Goal: Task Accomplishment & Management: Complete application form

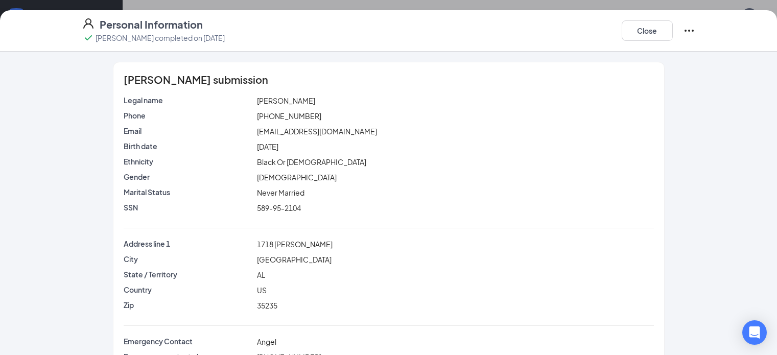
scroll to position [143, 0]
click at [673, 28] on button "Close" at bounding box center [647, 30] width 51 height 20
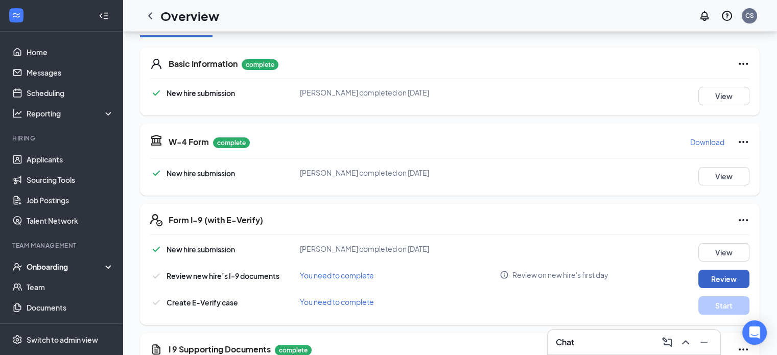
click at [721, 277] on button "Review" at bounding box center [723, 279] width 51 height 18
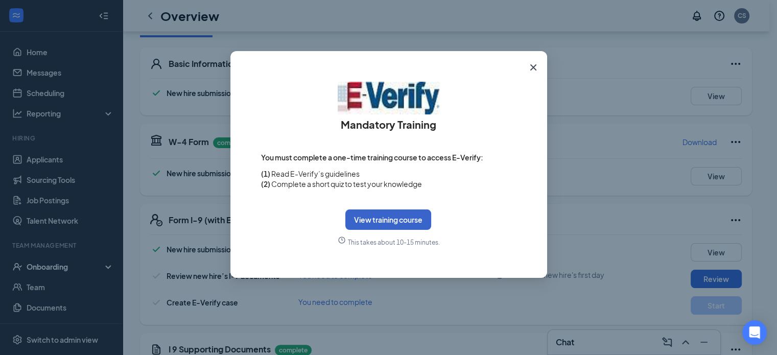
click at [396, 216] on button "View training course" at bounding box center [388, 219] width 86 height 20
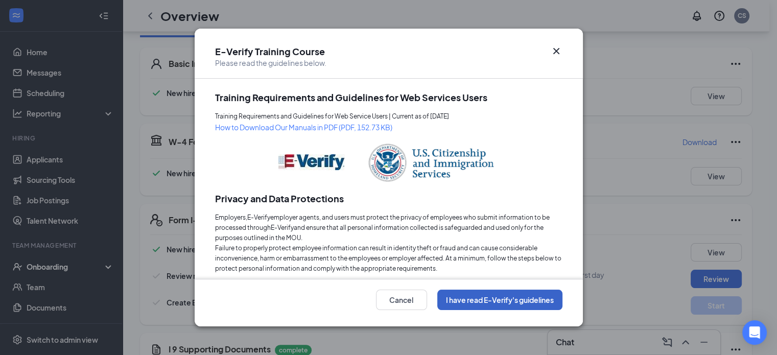
click at [516, 302] on button "I have read E-Verify's guidelines" at bounding box center [499, 300] width 125 height 20
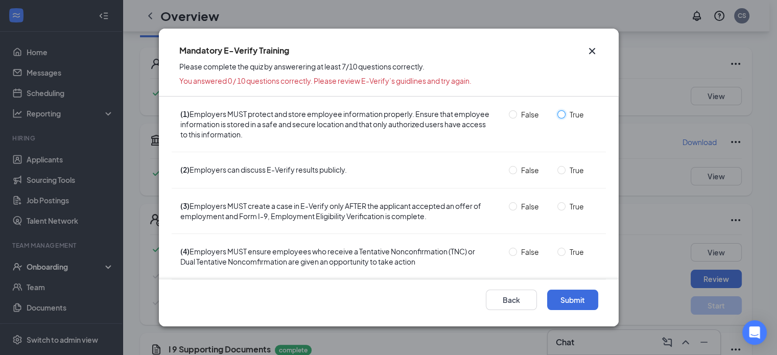
click at [557, 112] on input "True" at bounding box center [561, 114] width 8 height 8
radio input "true"
click at [509, 170] on input "False" at bounding box center [513, 170] width 8 height 8
radio input "true"
click at [557, 203] on input "True" at bounding box center [561, 206] width 8 height 8
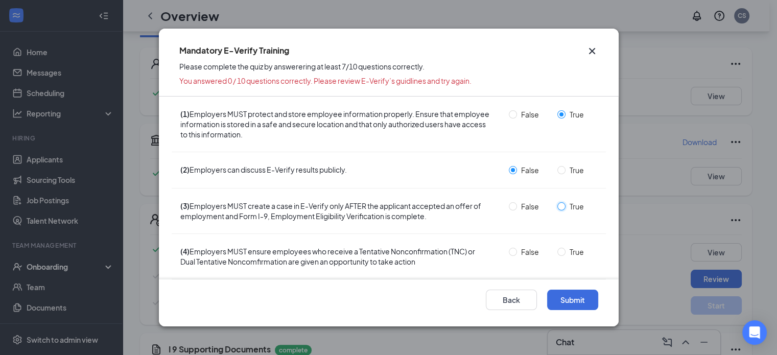
radio input "true"
click at [557, 251] on input "True" at bounding box center [561, 252] width 8 height 8
radio input "true"
click at [571, 301] on button "Submit" at bounding box center [572, 300] width 51 height 20
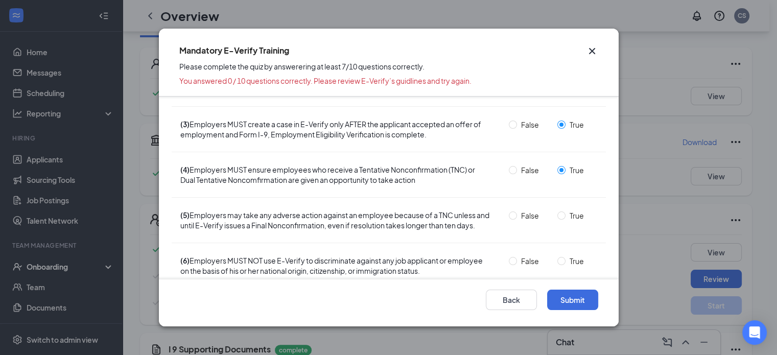
scroll to position [102, 0]
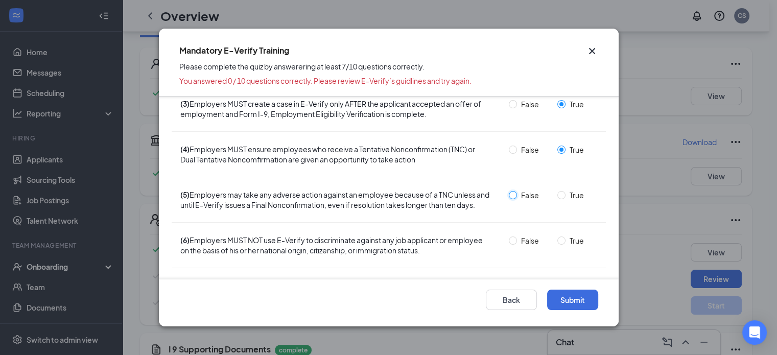
click at [510, 194] on input "False" at bounding box center [513, 195] width 8 height 8
radio input "true"
click at [557, 245] on input "True" at bounding box center [561, 241] width 8 height 8
radio input "true"
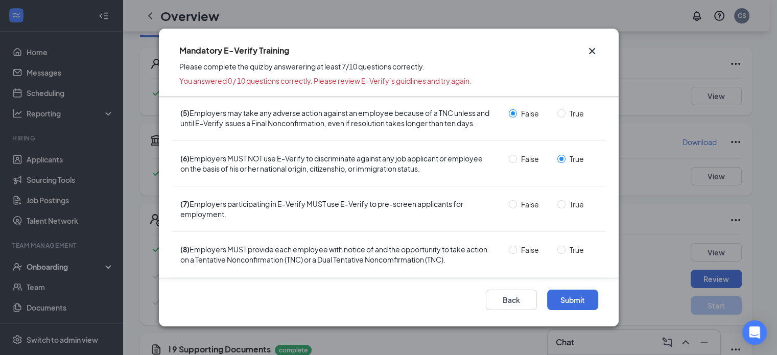
scroll to position [204, 0]
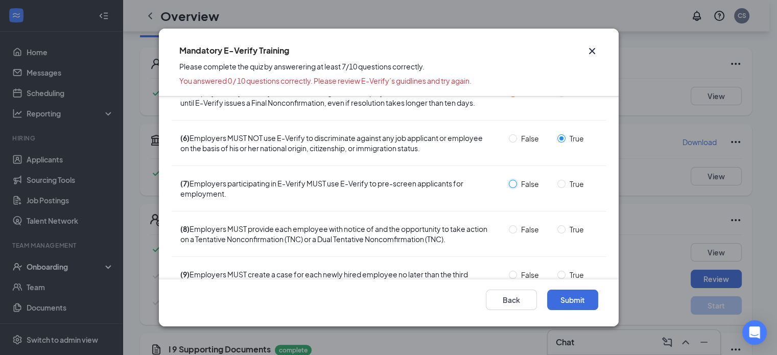
click at [509, 188] on input "False" at bounding box center [513, 184] width 8 height 8
radio input "true"
click at [566, 235] on span "True" at bounding box center [577, 229] width 22 height 11
click at [562, 234] on input "True" at bounding box center [561, 229] width 8 height 8
radio input "true"
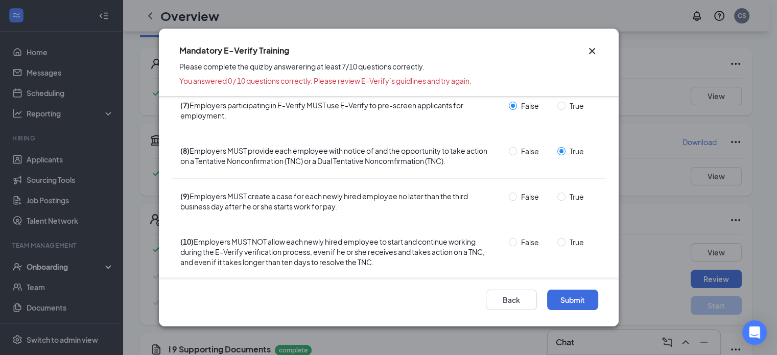
scroll to position [292, 0]
click at [557, 197] on input "True" at bounding box center [561, 197] width 8 height 8
radio input "true"
click at [557, 241] on input "True" at bounding box center [561, 242] width 8 height 8
radio input "true"
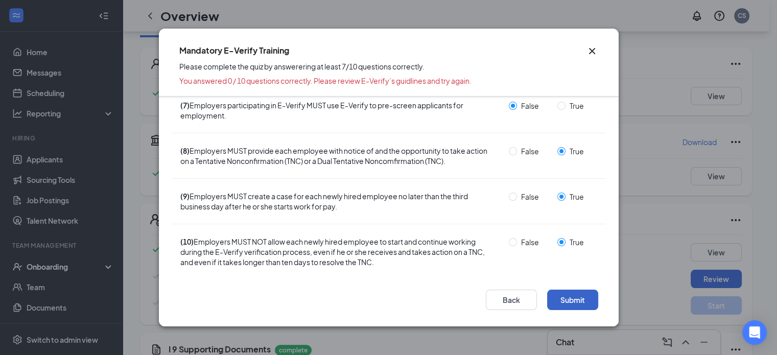
click at [578, 298] on button "Submit" at bounding box center [572, 300] width 51 height 20
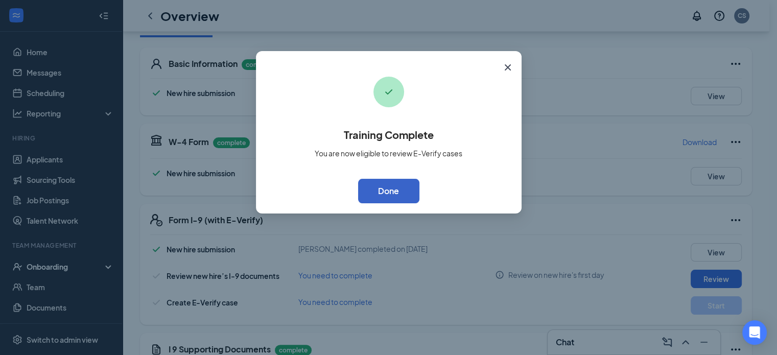
click at [394, 194] on button "Done" at bounding box center [388, 191] width 61 height 25
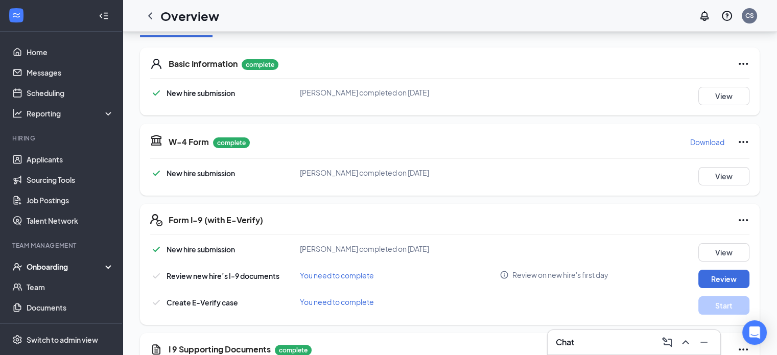
click at [321, 276] on span "You need to complete" at bounding box center [337, 275] width 74 height 9
click at [345, 273] on span "You need to complete" at bounding box center [337, 275] width 74 height 9
click at [717, 271] on button "Review" at bounding box center [723, 279] width 51 height 18
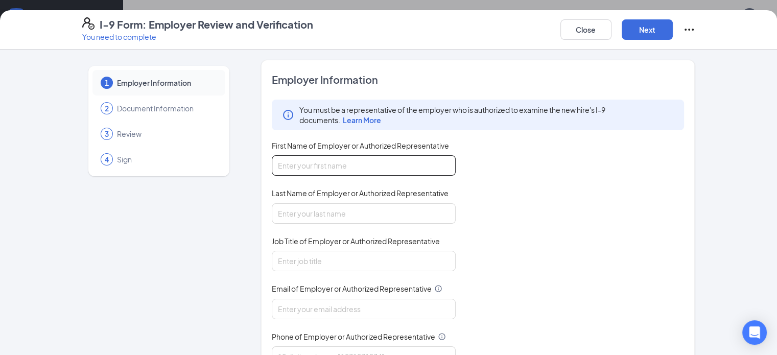
click at [276, 163] on input "First Name of Employer or Authorized Representative" at bounding box center [364, 165] width 184 height 20
type input "Crystal"
click at [272, 209] on input "Last Name of Employer or Authorized Representative" at bounding box center [364, 213] width 184 height 20
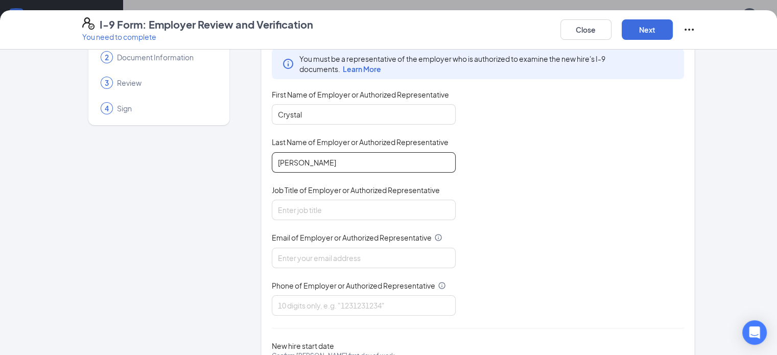
scroll to position [51, 0]
type input "[PERSON_NAME]"
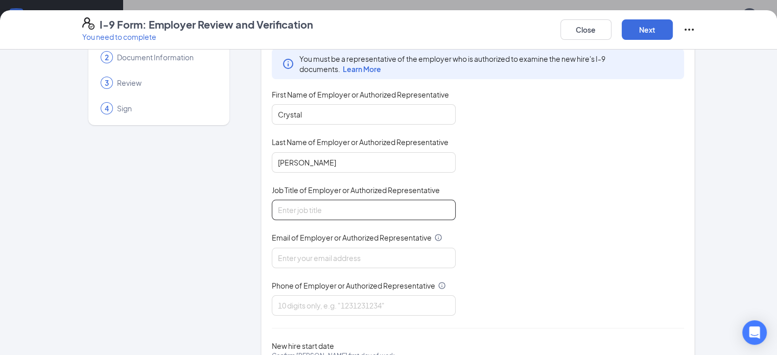
click at [294, 209] on input "Job Title of Employer or Authorized Representative" at bounding box center [364, 210] width 184 height 20
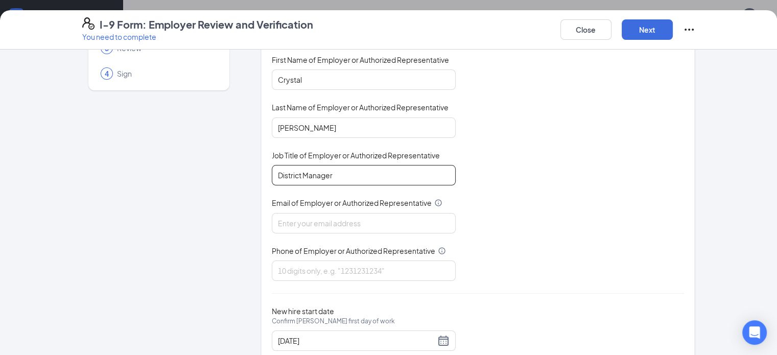
scroll to position [96, 0]
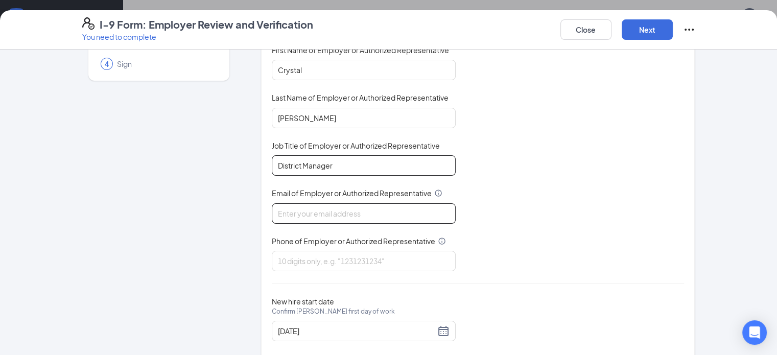
type input "District Manager"
click at [274, 207] on input "Email of Employer or Authorized Representative" at bounding box center [364, 213] width 184 height 20
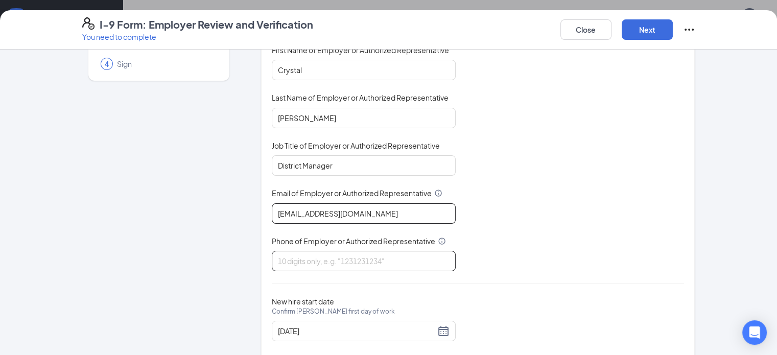
type input "[EMAIL_ADDRESS][DOMAIN_NAME]"
click at [300, 260] on input "Phone of Employer or Authorized Representative" at bounding box center [364, 261] width 184 height 20
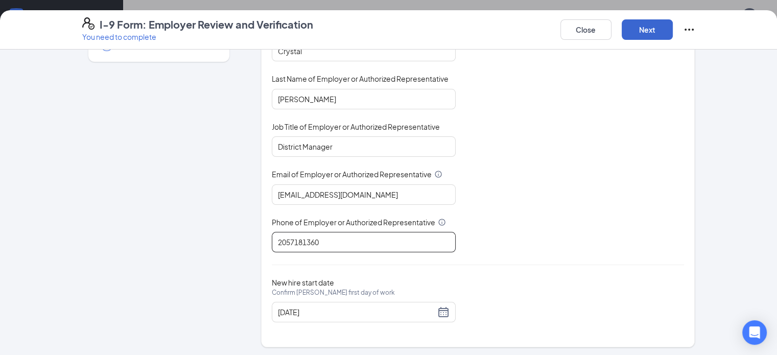
type input "2057181360"
click at [673, 29] on button "Next" at bounding box center [647, 29] width 51 height 20
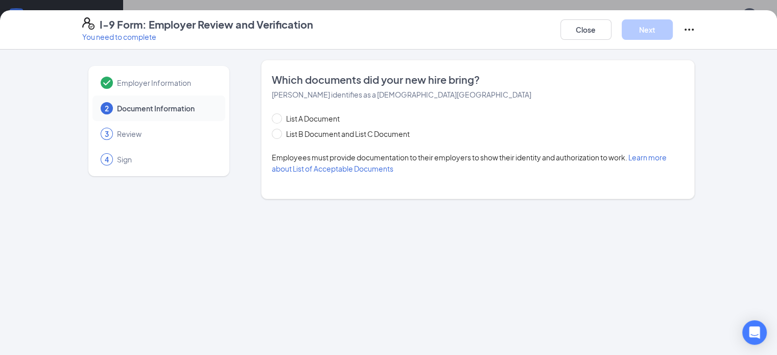
scroll to position [0, 0]
click at [272, 120] on input "List A Document" at bounding box center [275, 116] width 7 height 7
radio input "true"
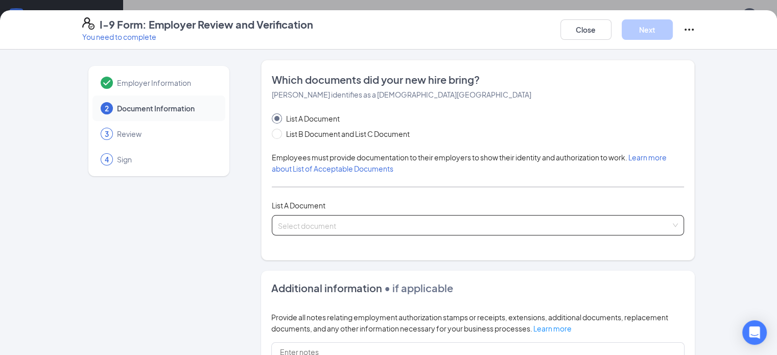
click at [297, 216] on input "search" at bounding box center [474, 223] width 393 height 15
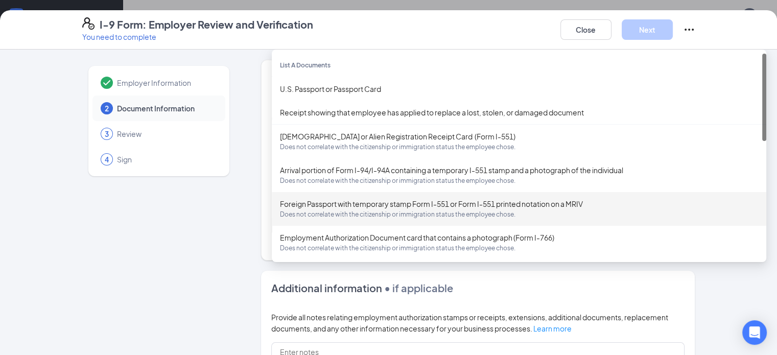
click at [297, 220] on div "Foreign Passport with temporary stamp Form I-551 or Form I-551 printed notation…" at bounding box center [519, 209] width 495 height 34
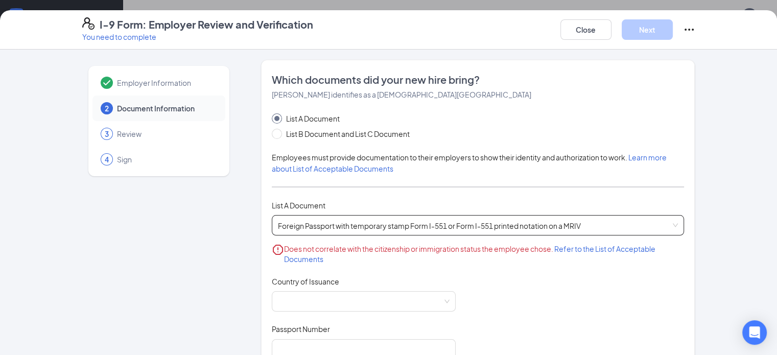
click at [294, 223] on span "Foreign Passport with temporary stamp Form I-551 or Form I-551 printed notation…" at bounding box center [478, 225] width 401 height 19
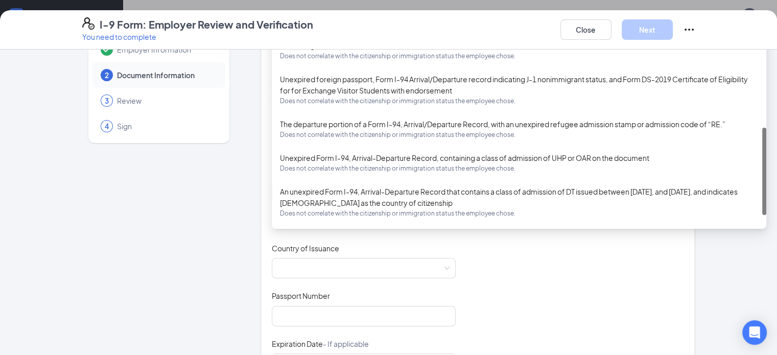
scroll to position [184, 0]
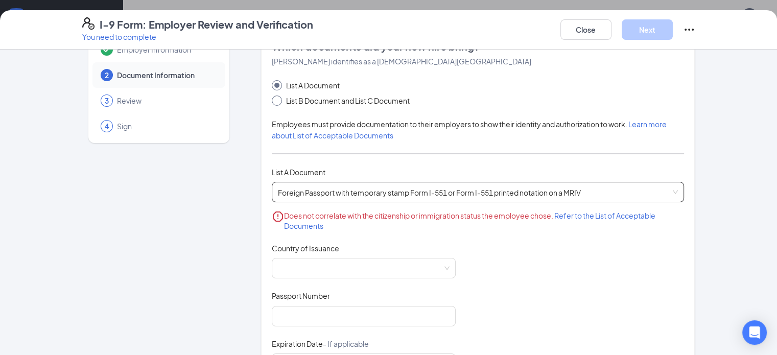
click at [272, 102] on span at bounding box center [277, 101] width 10 height 10
click at [272, 102] on input "List B Document and List C Document" at bounding box center [275, 99] width 7 height 7
radio input "true"
radio input "false"
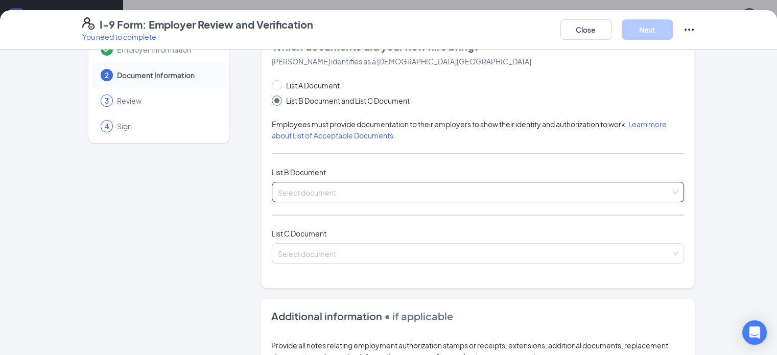
click at [290, 195] on div "Select document" at bounding box center [478, 192] width 413 height 20
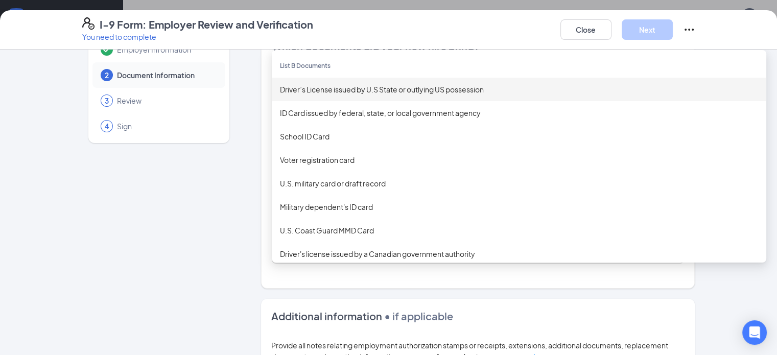
click at [294, 88] on div "Driver’s License issued by U.S State or outlying US possession" at bounding box center [519, 89] width 478 height 11
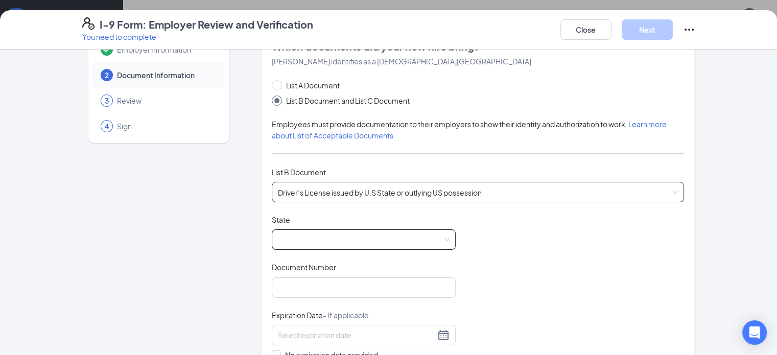
click at [278, 241] on span at bounding box center [364, 239] width 172 height 19
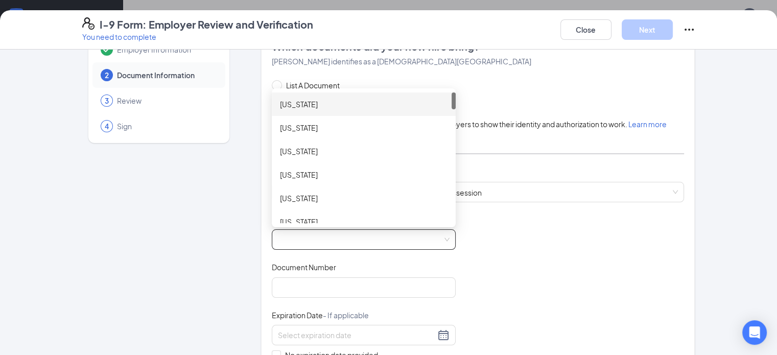
click at [280, 102] on div "[US_STATE]" at bounding box center [364, 104] width 168 height 11
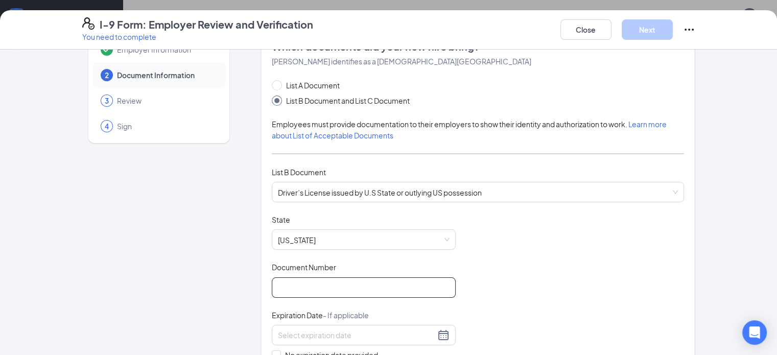
click at [272, 287] on input "Document Number" at bounding box center [364, 287] width 184 height 20
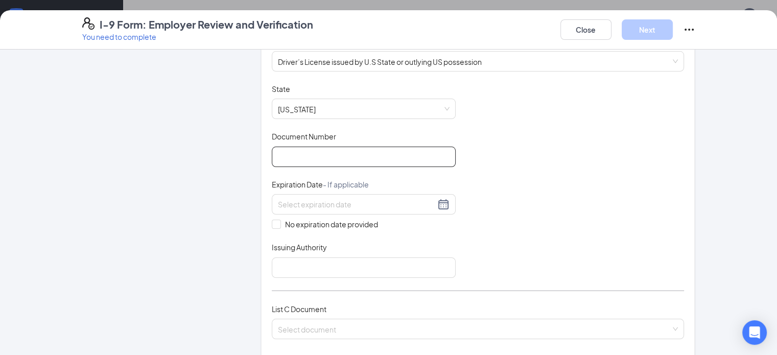
scroll to position [166, 0]
type input "10434239"
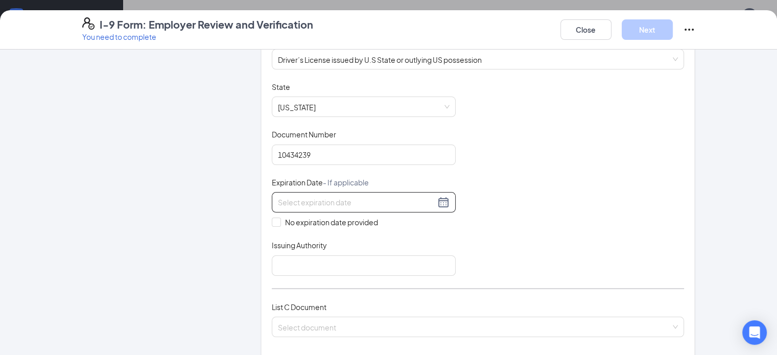
click at [415, 199] on div at bounding box center [364, 202] width 172 height 12
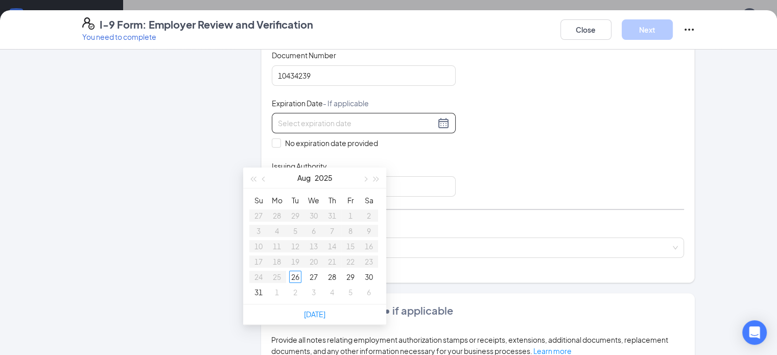
scroll to position [186, 0]
click at [322, 177] on button "2025" at bounding box center [324, 179] width 18 height 20
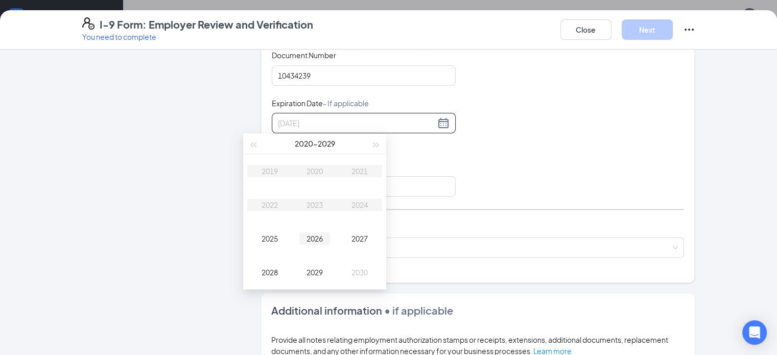
click at [311, 239] on div "2026" at bounding box center [314, 238] width 31 height 12
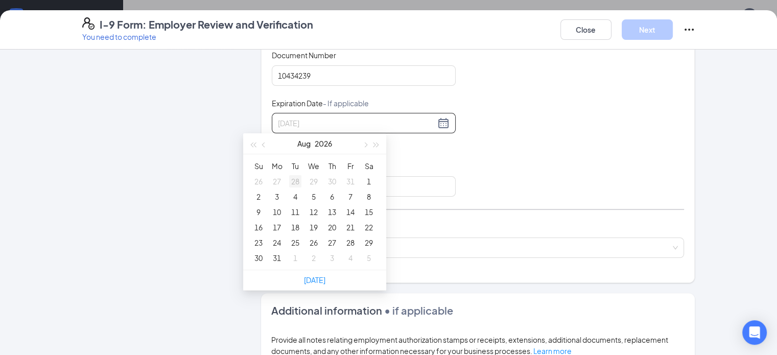
type input "[DATE]"
click at [266, 143] on span "button" at bounding box center [264, 145] width 5 height 5
type input "[DATE]"
click at [298, 242] on div "30" at bounding box center [295, 243] width 12 height 12
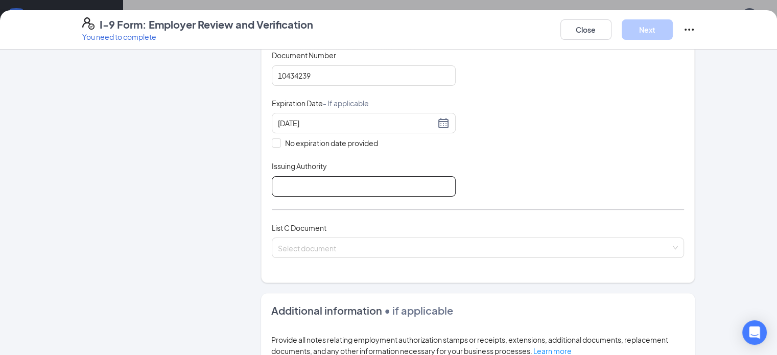
click at [277, 179] on input "Issuing Authority" at bounding box center [364, 186] width 184 height 20
type input "DMV"
click at [278, 241] on input "search" at bounding box center [474, 245] width 393 height 15
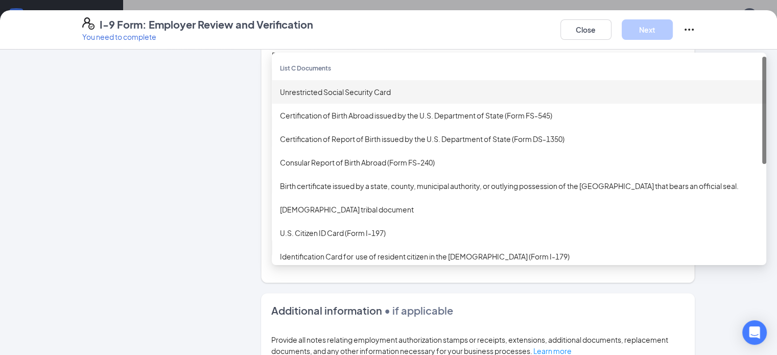
click at [301, 86] on div "Unrestricted Social Security Card" at bounding box center [519, 91] width 478 height 11
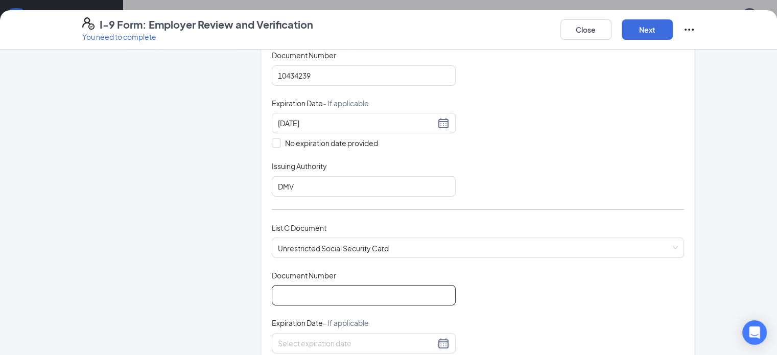
click at [277, 291] on input "Document Number" at bounding box center [364, 295] width 184 height 20
type input "589952104"
click at [298, 341] on input at bounding box center [356, 343] width 157 height 11
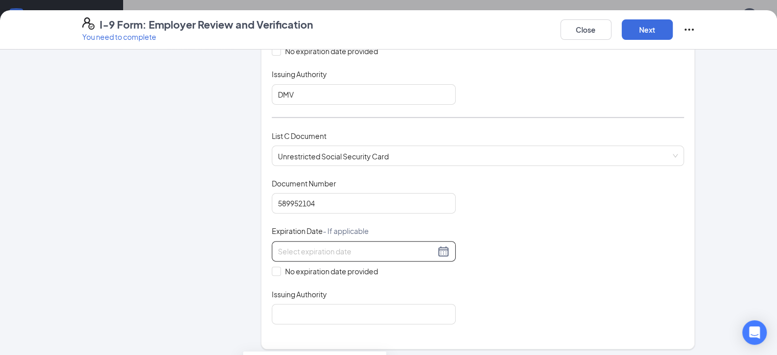
scroll to position [354, 0]
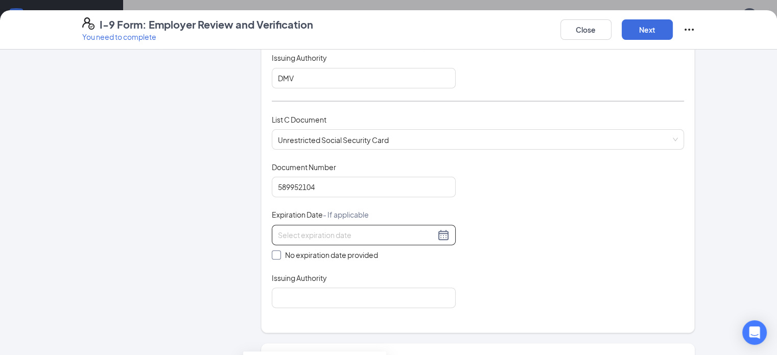
click at [272, 252] on input "No expiration date provided" at bounding box center [275, 253] width 7 height 7
checkbox input "true"
click at [313, 296] on input "Issuing Authority" at bounding box center [364, 300] width 184 height 20
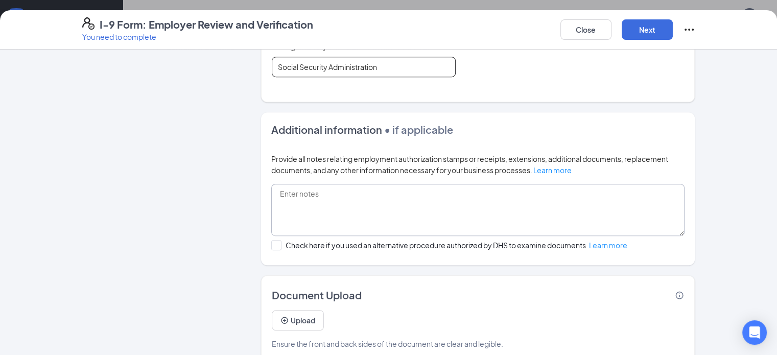
scroll to position [599, 0]
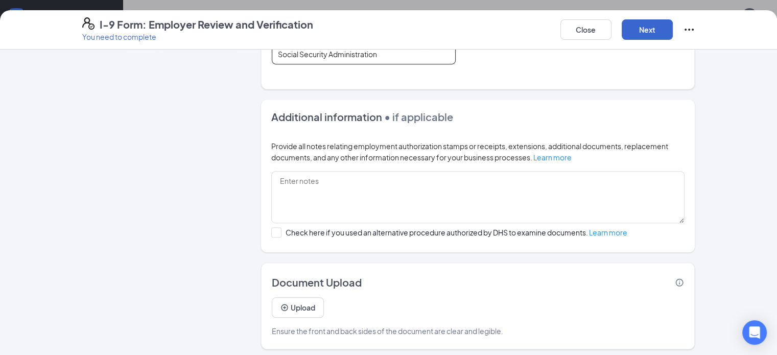
type input "Social Security Administration"
click at [673, 36] on button "Next" at bounding box center [647, 29] width 51 height 20
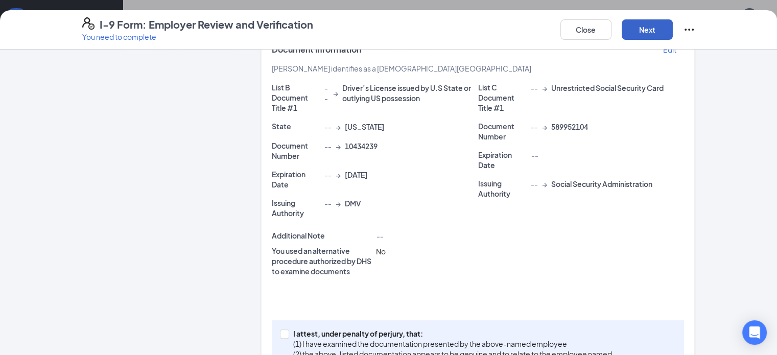
scroll to position [243, 0]
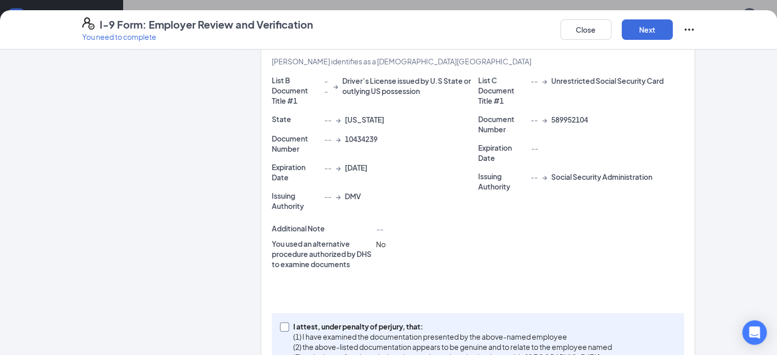
click at [280, 322] on input "I attest, under penalty of [PERSON_NAME], that: (1) I have examined the documen…" at bounding box center [283, 325] width 7 height 7
checkbox input "true"
click at [673, 30] on button "Next" at bounding box center [647, 29] width 51 height 20
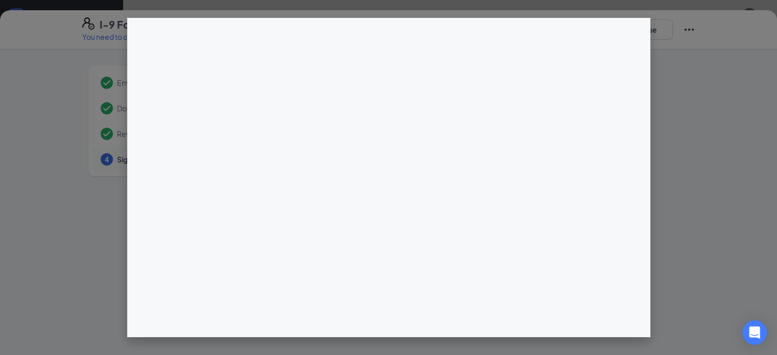
scroll to position [235, 0]
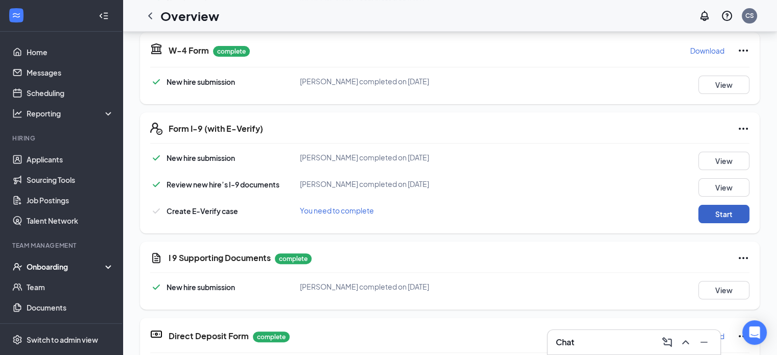
click at [730, 212] on button "Start" at bounding box center [723, 214] width 51 height 18
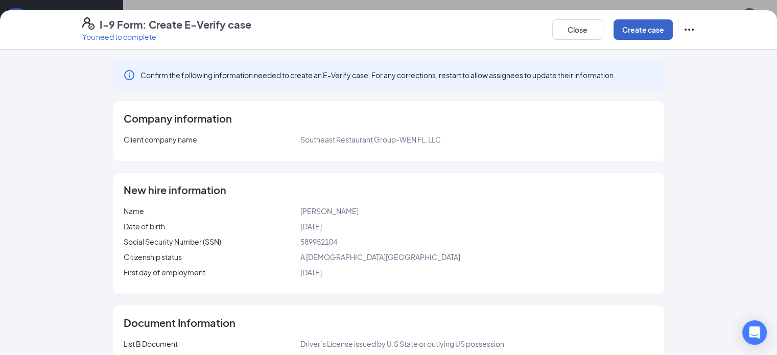
click at [673, 33] on button "Create case" at bounding box center [643, 29] width 59 height 20
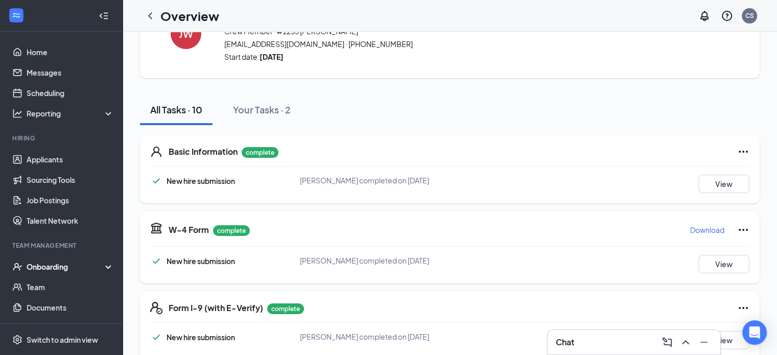
scroll to position [0, 0]
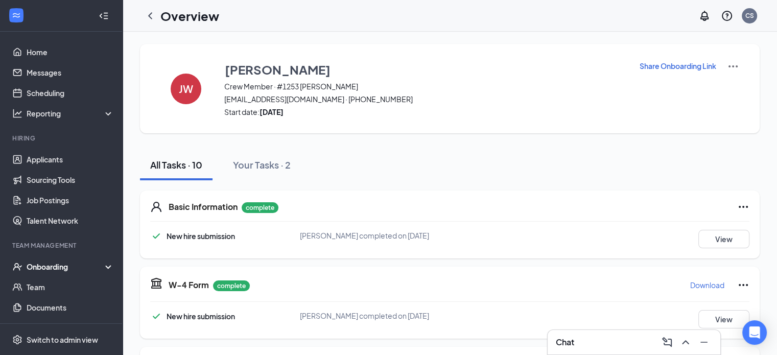
click at [728, 67] on img at bounding box center [733, 66] width 12 height 12
click at [730, 61] on img at bounding box center [733, 66] width 12 height 12
click at [44, 270] on div "Onboarding" at bounding box center [66, 267] width 79 height 10
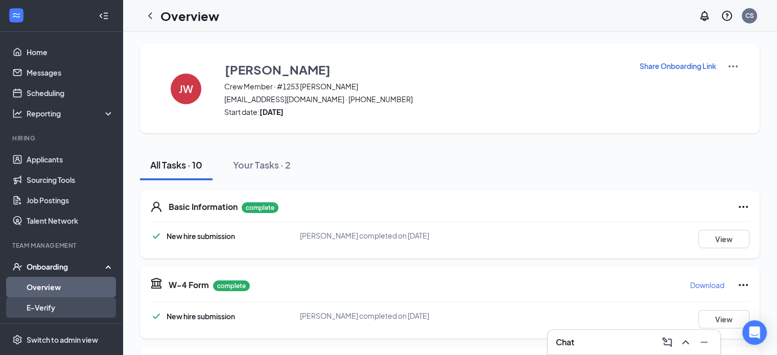
click at [52, 307] on link "E-Verify" at bounding box center [70, 307] width 87 height 20
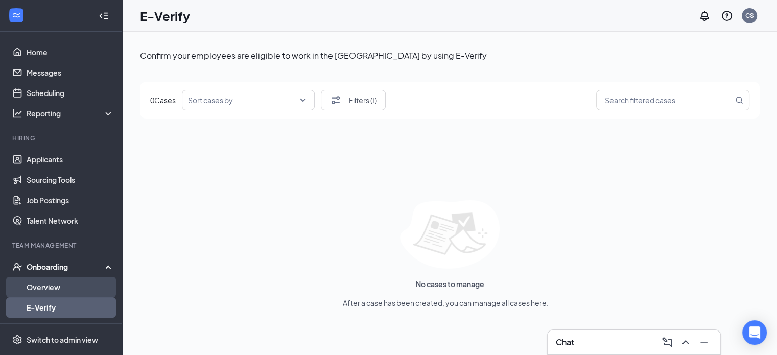
click at [51, 280] on link "Overview" at bounding box center [70, 287] width 87 height 20
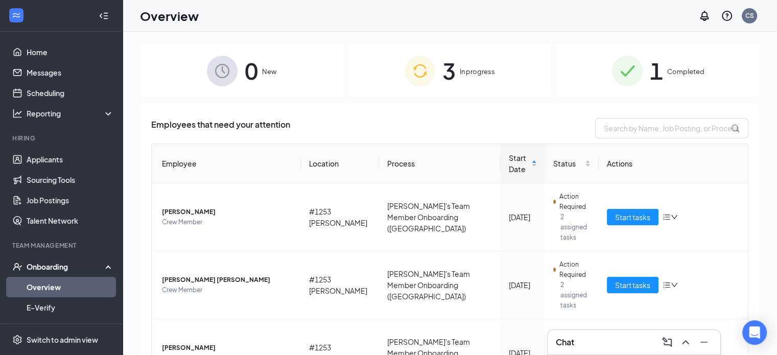
click at [620, 80] on img at bounding box center [627, 71] width 31 height 31
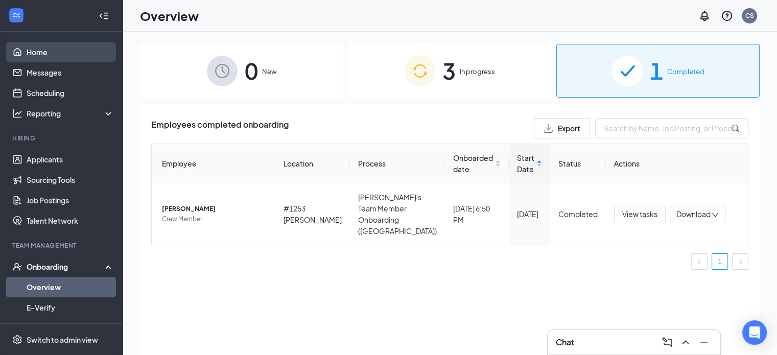
click at [43, 55] on link "Home" at bounding box center [70, 52] width 87 height 20
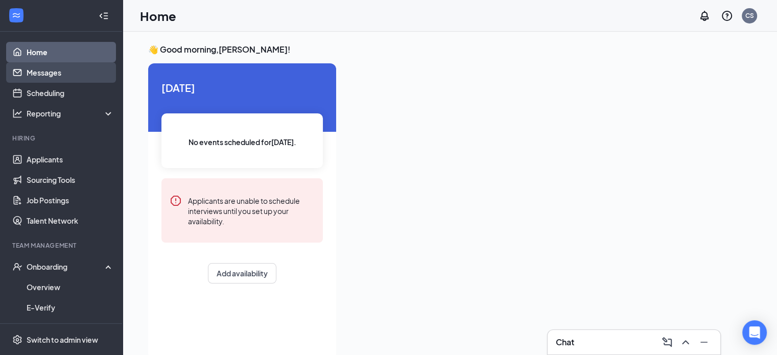
click at [42, 78] on link "Messages" at bounding box center [70, 72] width 87 height 20
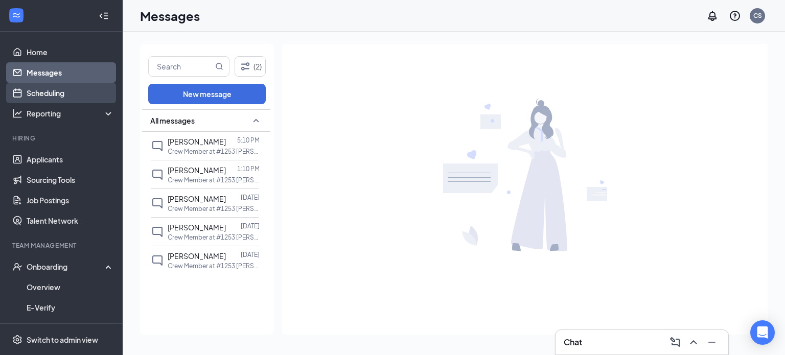
click at [62, 98] on link "Scheduling" at bounding box center [70, 93] width 87 height 20
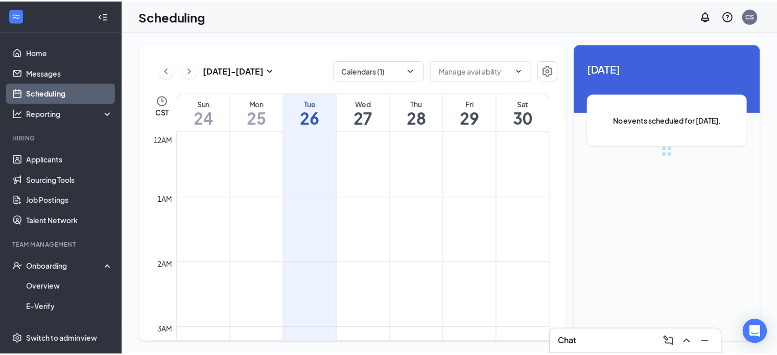
scroll to position [502, 0]
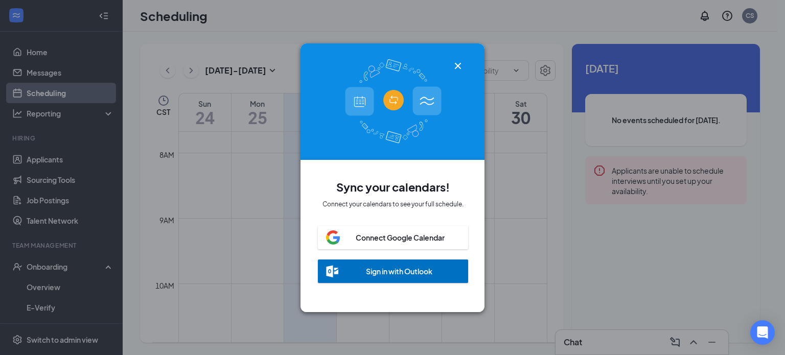
click at [391, 271] on div "Sign in with Outlook" at bounding box center [399, 271] width 66 height 10
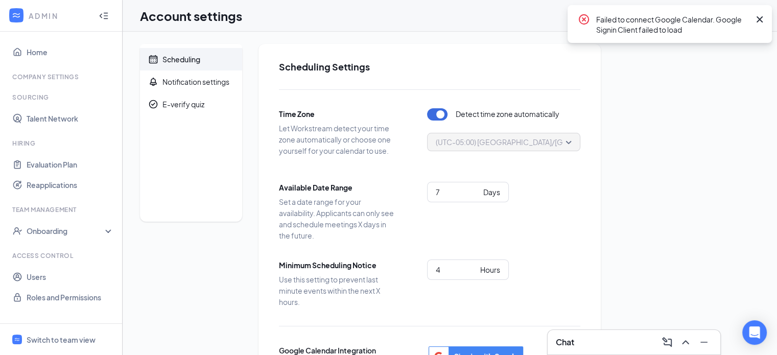
click at [759, 19] on icon "Cross" at bounding box center [760, 19] width 6 height 6
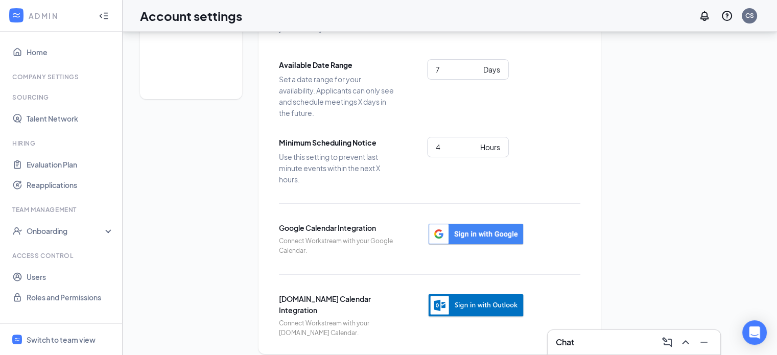
scroll to position [133, 0]
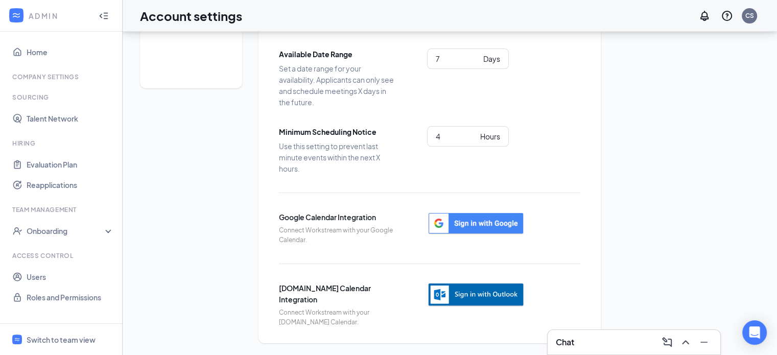
click at [489, 294] on img "button" at bounding box center [476, 295] width 98 height 25
click at [454, 286] on img "button" at bounding box center [476, 295] width 98 height 25
click at [472, 285] on img "button" at bounding box center [476, 295] width 98 height 25
click at [437, 284] on img "button" at bounding box center [476, 295] width 98 height 25
click at [456, 286] on img "button" at bounding box center [476, 295] width 98 height 25
